Goal: Task Accomplishment & Management: Manage account settings

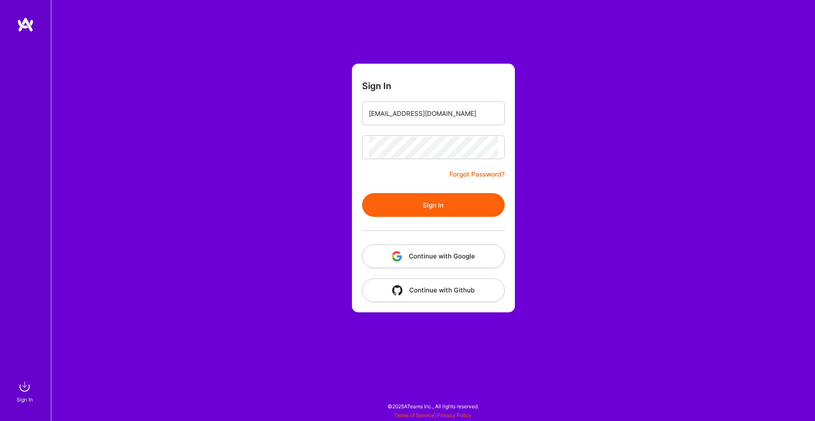
click at [305, 336] on div "Sign In [EMAIL_ADDRESS][DOMAIN_NAME] Forgot Password? Sign In Continue with Goo…" at bounding box center [433, 210] width 764 height 421
click at [430, 202] on button "Sign In" at bounding box center [433, 205] width 143 height 24
click at [419, 257] on button "Continue with Google" at bounding box center [433, 257] width 143 height 24
click at [412, 114] on input "[EMAIL_ADDRESS][DOMAIN_NAME]" at bounding box center [433, 114] width 129 height 22
type input "[EMAIL_ADDRESS][DOMAIN_NAME]"
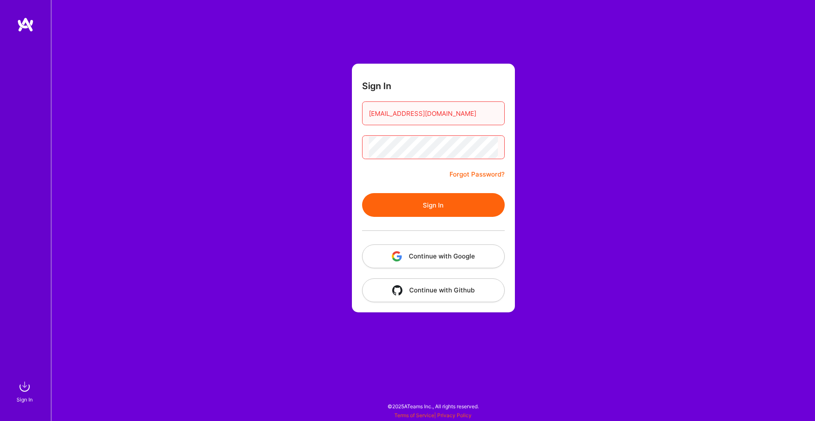
click at [422, 203] on button "Sign In" at bounding box center [433, 205] width 143 height 24
click at [470, 174] on link "Forgot Password?" at bounding box center [477, 174] width 55 height 10
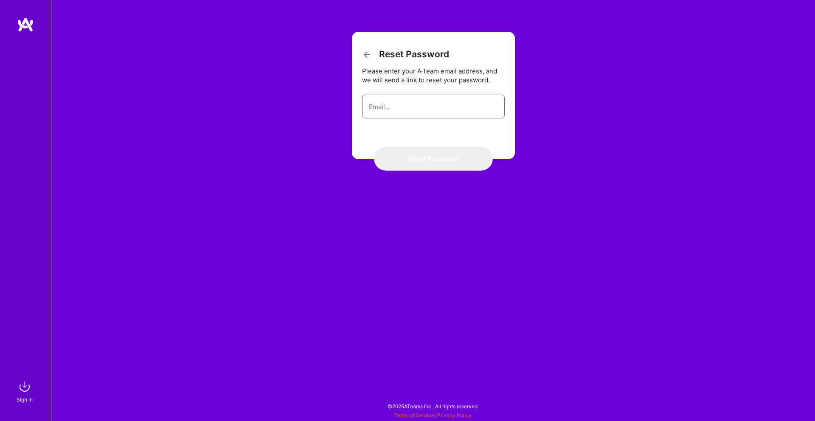
click at [427, 112] on input "email" at bounding box center [433, 107] width 129 height 22
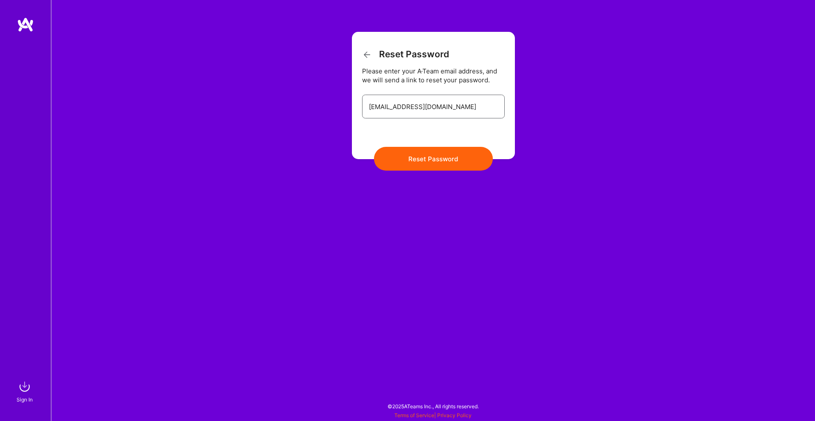
type input "[EMAIL_ADDRESS][DOMAIN_NAME]"
click at [431, 167] on button "Reset Password" at bounding box center [433, 159] width 119 height 24
